Goal: Ask a question

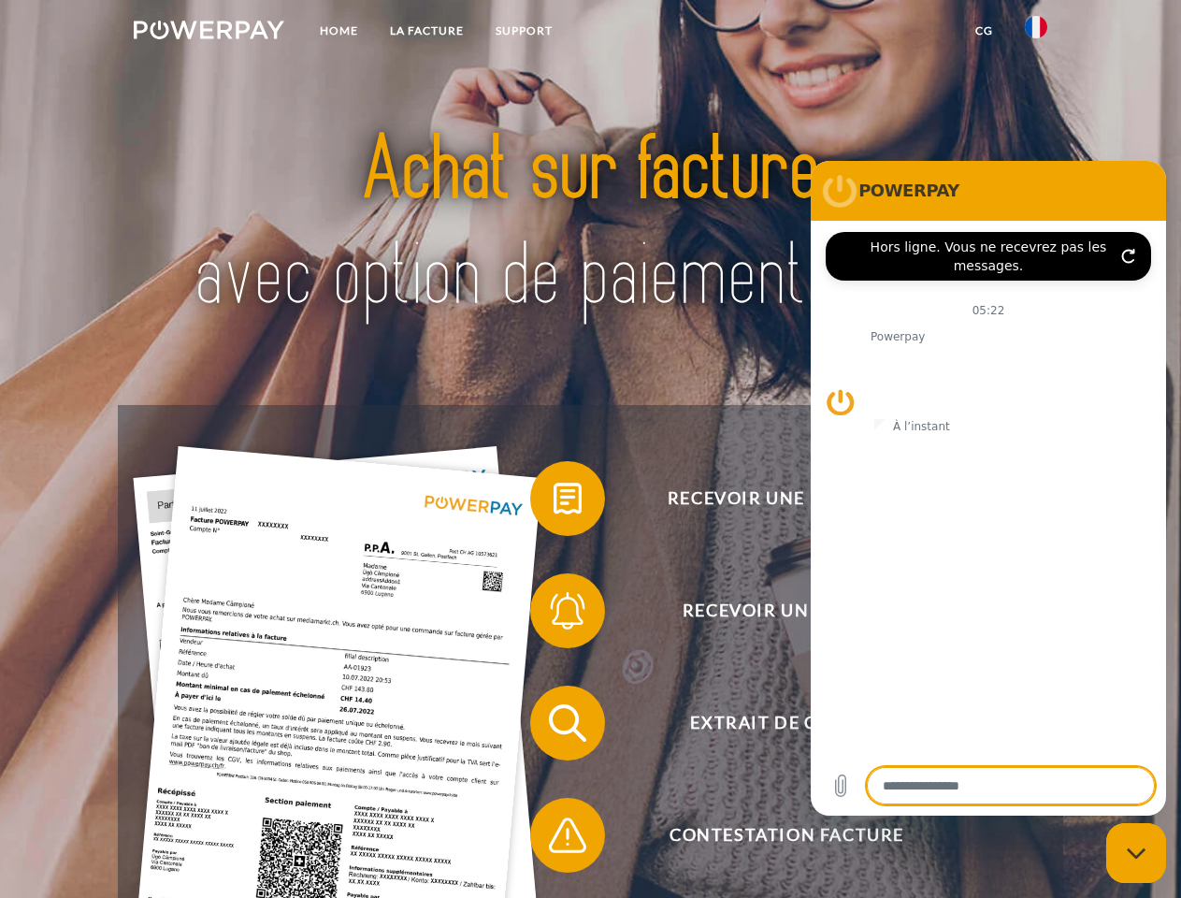
click at [209, 33] on img at bounding box center [209, 30] width 151 height 19
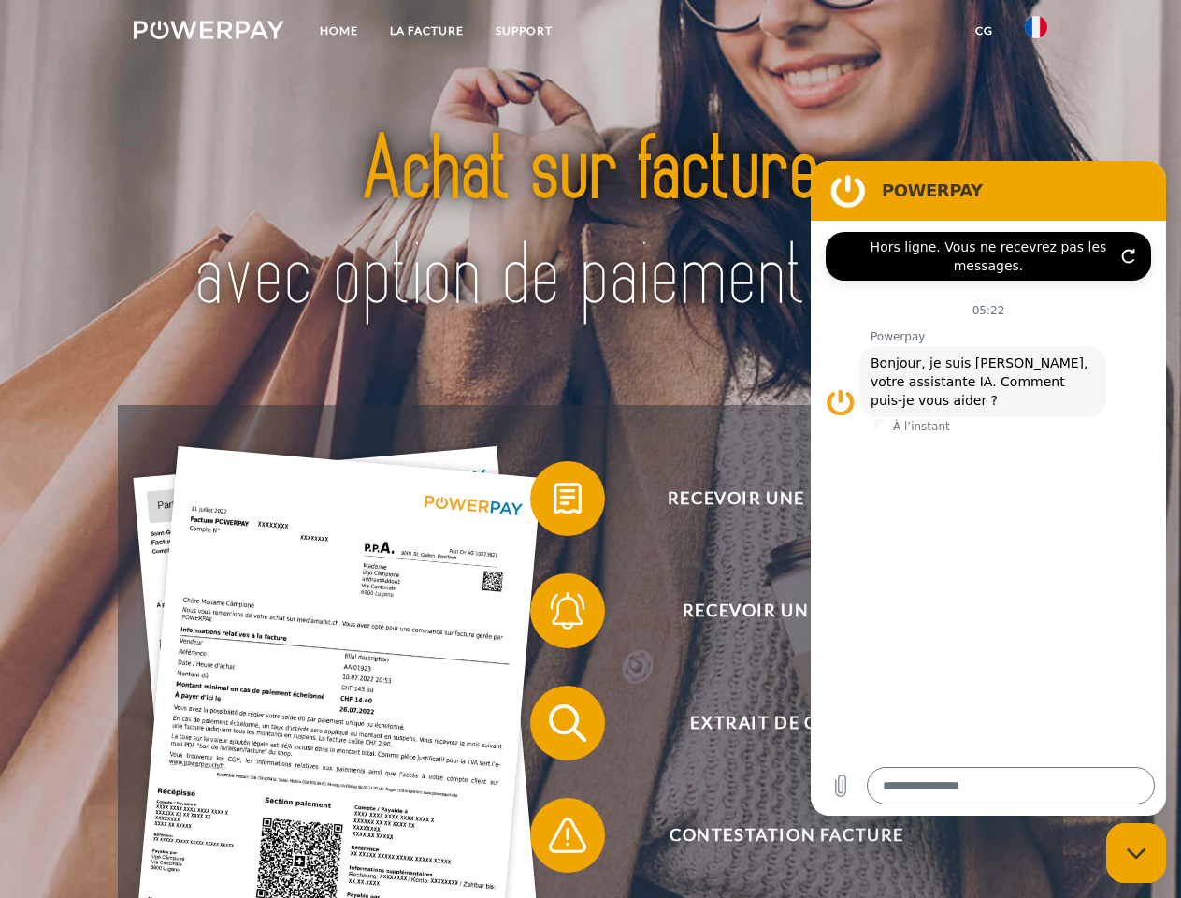
click at [1036, 33] on img at bounding box center [1036, 27] width 22 height 22
click at [984, 31] on link "CG" at bounding box center [985, 31] width 50 height 34
click at [554, 502] on span at bounding box center [540, 499] width 94 height 94
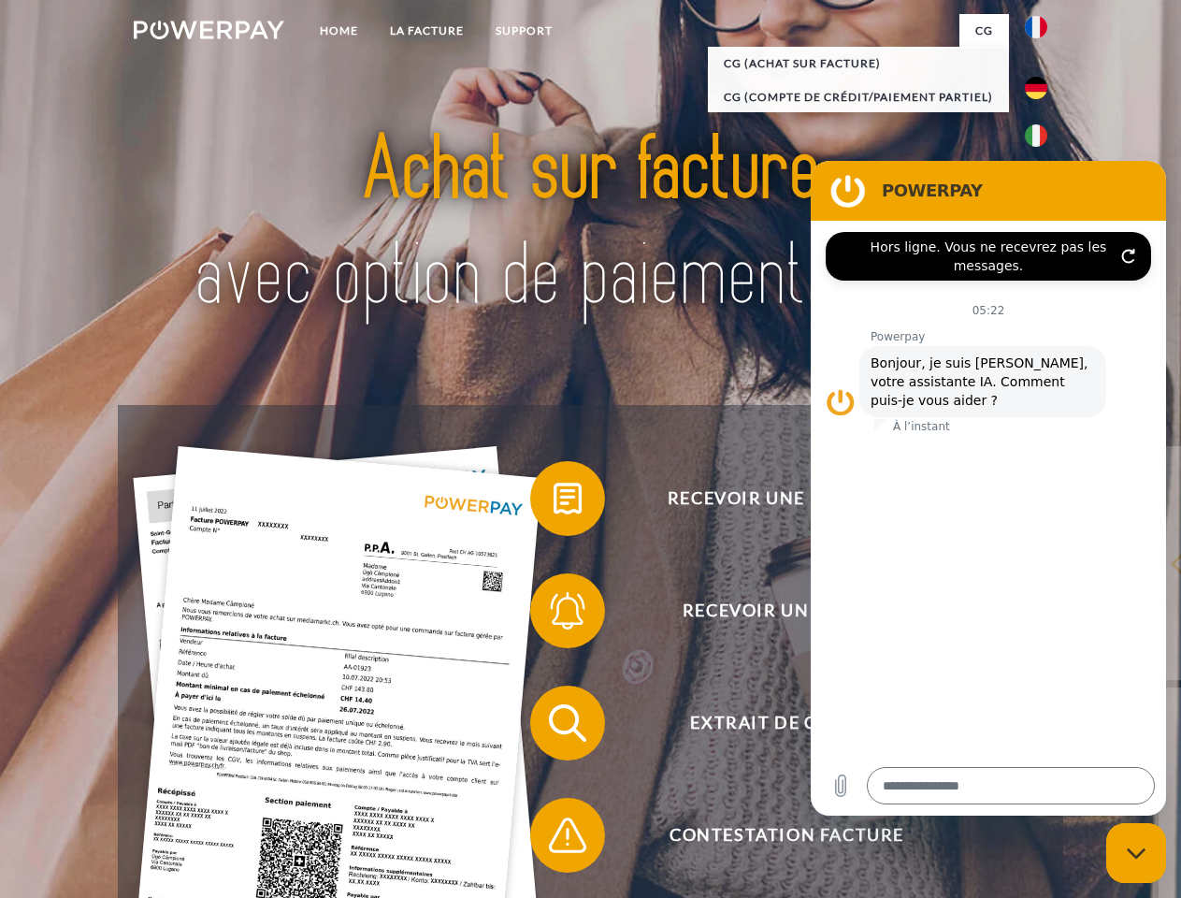
click at [554, 615] on div "Recevoir une facture ? Recevoir un rappel? Extrait de compte retour" at bounding box center [590, 779] width 945 height 748
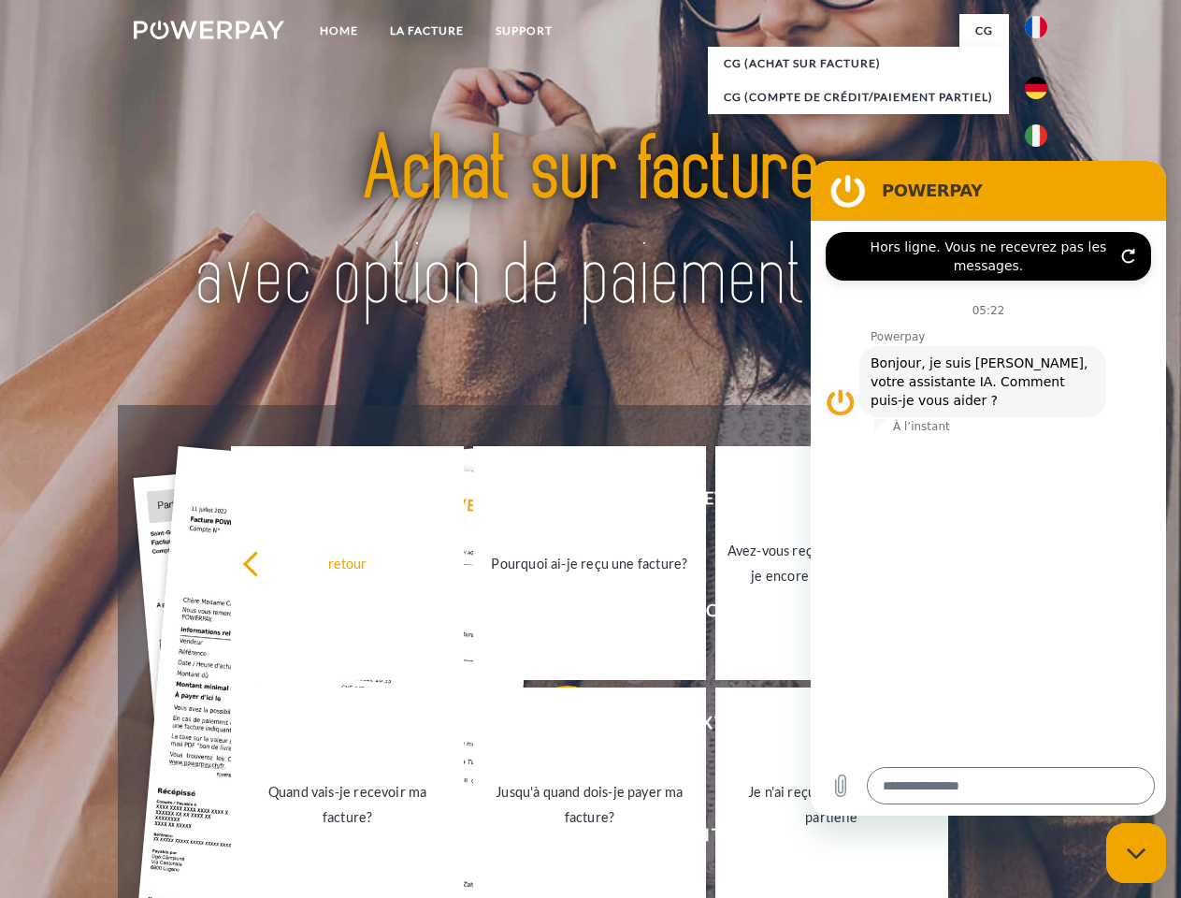
click at [554, 727] on link "Jusqu'à quand dois-je payer ma facture?" at bounding box center [589, 805] width 233 height 234
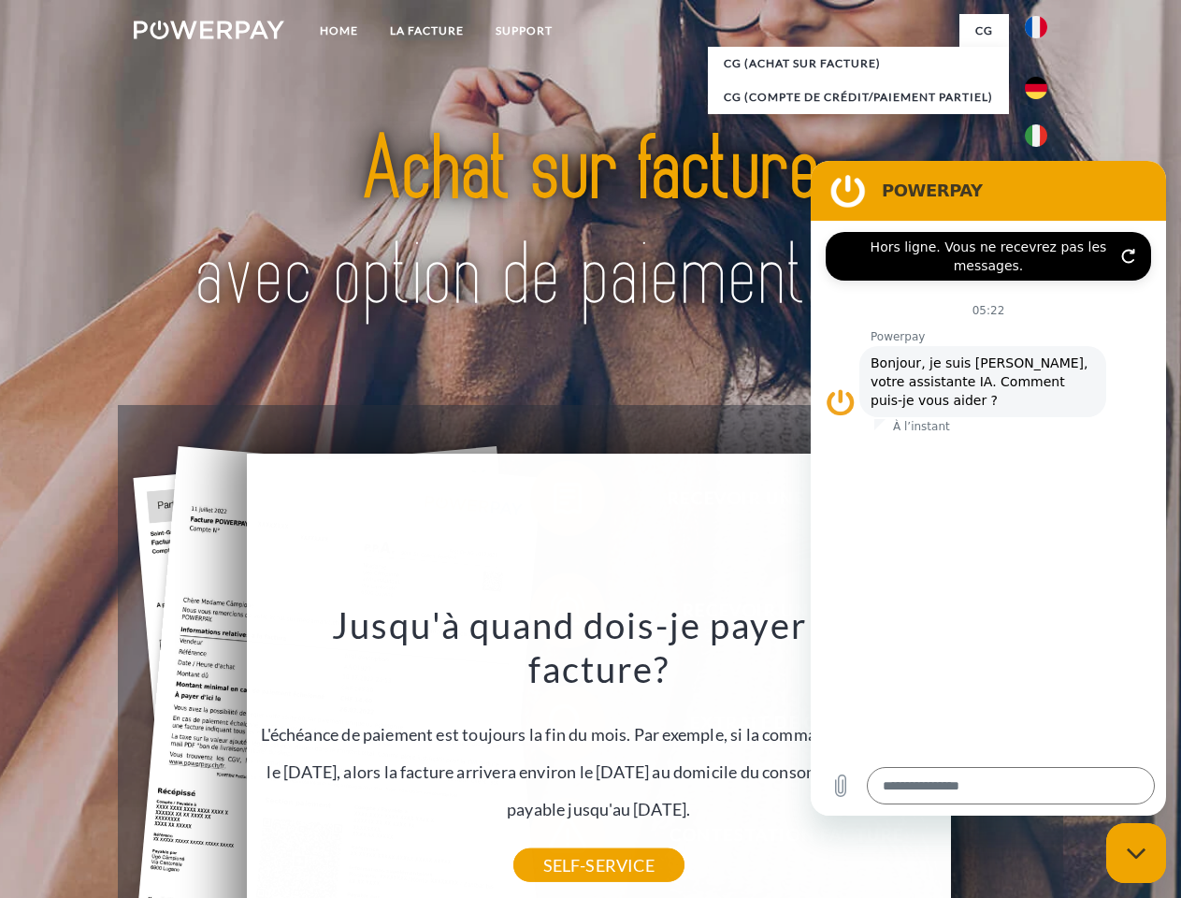
click at [1136, 853] on icon "Fermer la fenêtre de messagerie" at bounding box center [1137, 853] width 20 height 12
type textarea "*"
